Goal: Transaction & Acquisition: Download file/media

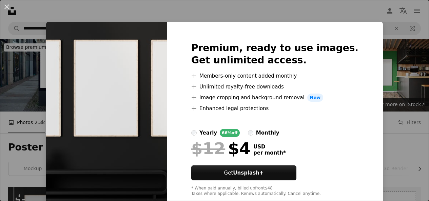
scroll to position [111, 0]
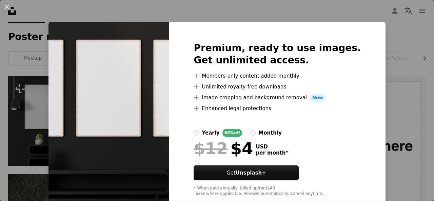
click at [355, 11] on div "An X shape Premium, ready to use images. Get unlimited access. A plus sign Memb…" at bounding box center [217, 100] width 434 height 201
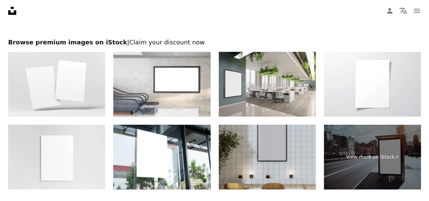
scroll to position [1142, 0]
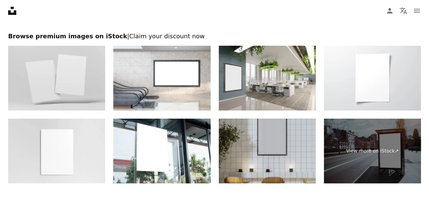
click at [93, 81] on img at bounding box center [56, 78] width 97 height 65
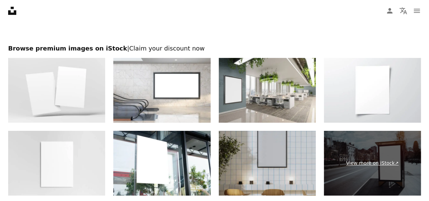
scroll to position [1128, 0]
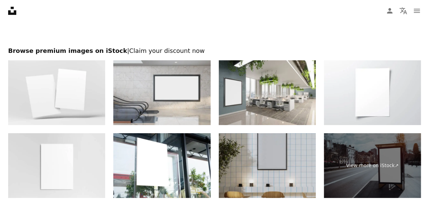
click at [130, 117] on img at bounding box center [161, 92] width 97 height 65
